Goal: Task Accomplishment & Management: Use online tool/utility

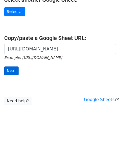
scroll to position [0, 125]
type input "[URL][DOMAIN_NAME]"
click at [11, 69] on input "Next" at bounding box center [11, 70] width 14 height 9
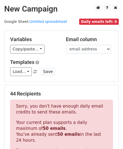
scroll to position [190, 0]
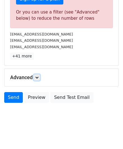
click at [38, 76] on icon at bounding box center [36, 77] width 3 height 3
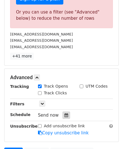
click at [64, 113] on icon at bounding box center [66, 115] width 4 height 4
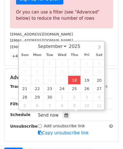
type input "[DATE] 12:00"
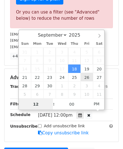
paste input "5"
type input "5"
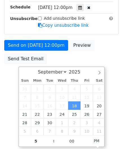
type input "[DATE] 17:00"
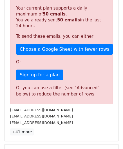
scroll to position [258, 0]
